Goal: Find specific page/section: Find specific page/section

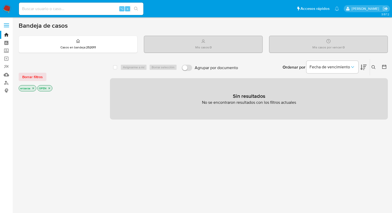
click at [70, 9] on input at bounding box center [81, 8] width 124 height 7
paste input "483926179"
type input "483926179"
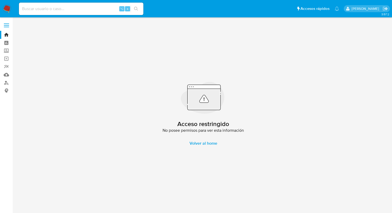
click at [54, 8] on input at bounding box center [81, 8] width 124 height 7
paste input "483249946"
type input "483249946"
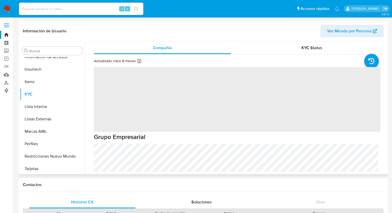
scroll to position [219, 0]
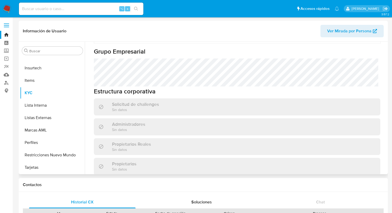
select select "10"
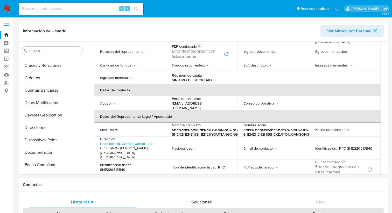
scroll to position [0, 0]
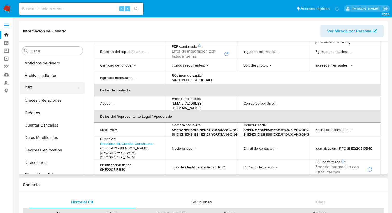
click at [33, 90] on button "CBT" at bounding box center [50, 88] width 61 height 12
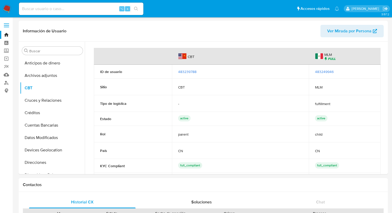
click at [84, 13] on div "⌥ s" at bounding box center [81, 9] width 124 height 12
click at [76, 8] on input at bounding box center [81, 8] width 124 height 7
paste input "483251829"
type input "483251829"
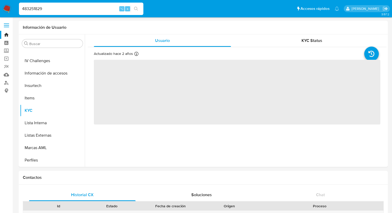
scroll to position [219, 0]
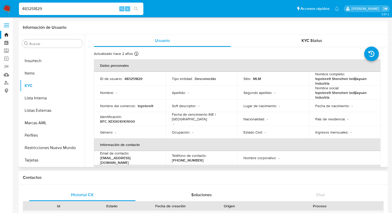
select select "10"
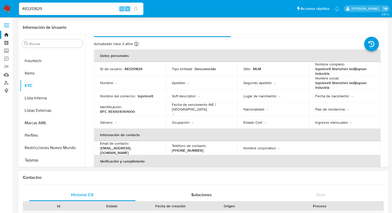
scroll to position [10, 0]
click at [45, 9] on input "483251829" at bounding box center [81, 8] width 124 height 7
drag, startPoint x: 42, startPoint y: 9, endPoint x: 3, endPoint y: 8, distance: 38.9
click at [4, 8] on nav "Pausado Ver notificaciones 483251829 ⌥ s Accesos rápidos Presiona las siguiente…" at bounding box center [196, 8] width 392 height 17
paste input "4255781"
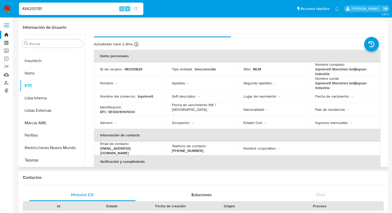
type input "484255781"
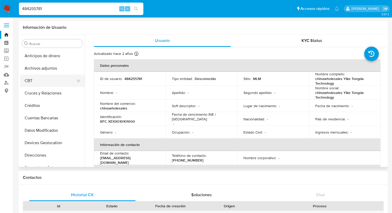
select select "10"
click at [39, 80] on button "CBT" at bounding box center [50, 81] width 61 height 12
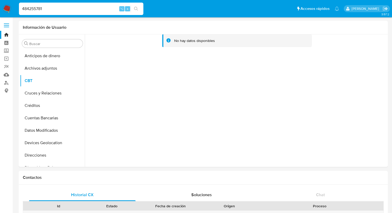
drag, startPoint x: 48, startPoint y: 10, endPoint x: 15, endPoint y: 9, distance: 34.0
click at [15, 9] on nav "Pausado Ver notificaciones 484255781 ⌥ s Accesos rápidos Presiona las siguiente…" at bounding box center [196, 8] width 392 height 17
paste input "6076"
type input "484256076"
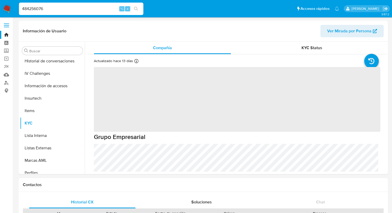
scroll to position [219, 0]
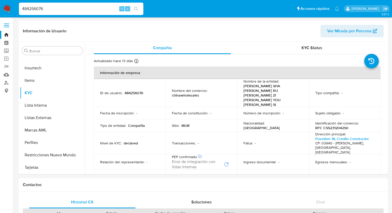
select select "10"
